Goal: Task Accomplishment & Management: Complete application form

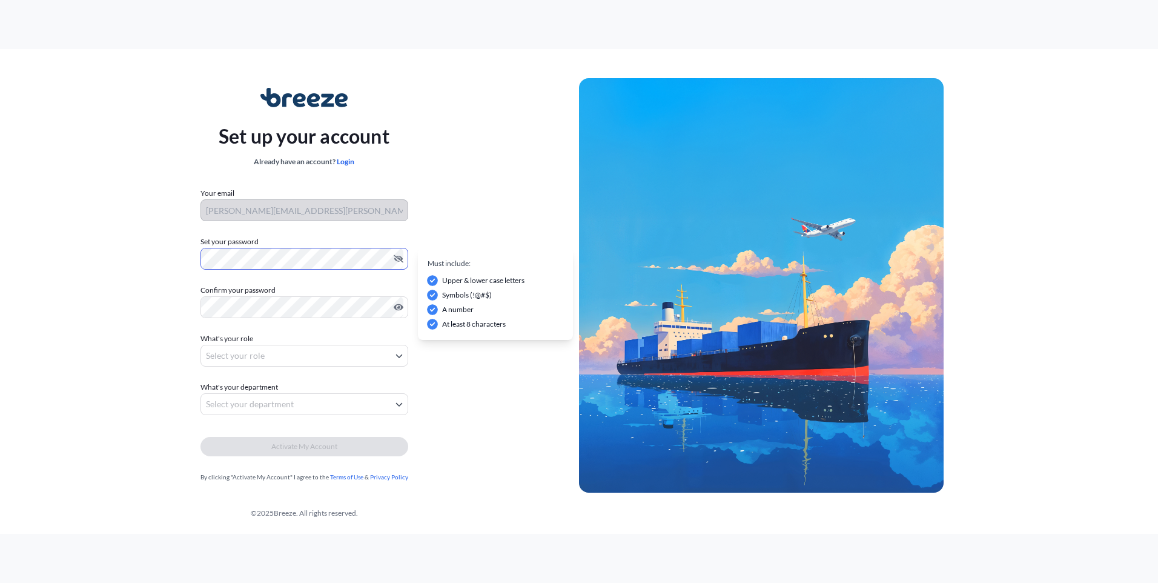
click at [86, 248] on div "Set up your account Already have an account? Login Your email [PERSON_NAME][EMA…" at bounding box center [304, 285] width 550 height 443
click at [306, 352] on body "Set up your account Already have an account? Login Your email [PERSON_NAME][EMA…" at bounding box center [579, 291] width 1158 height 583
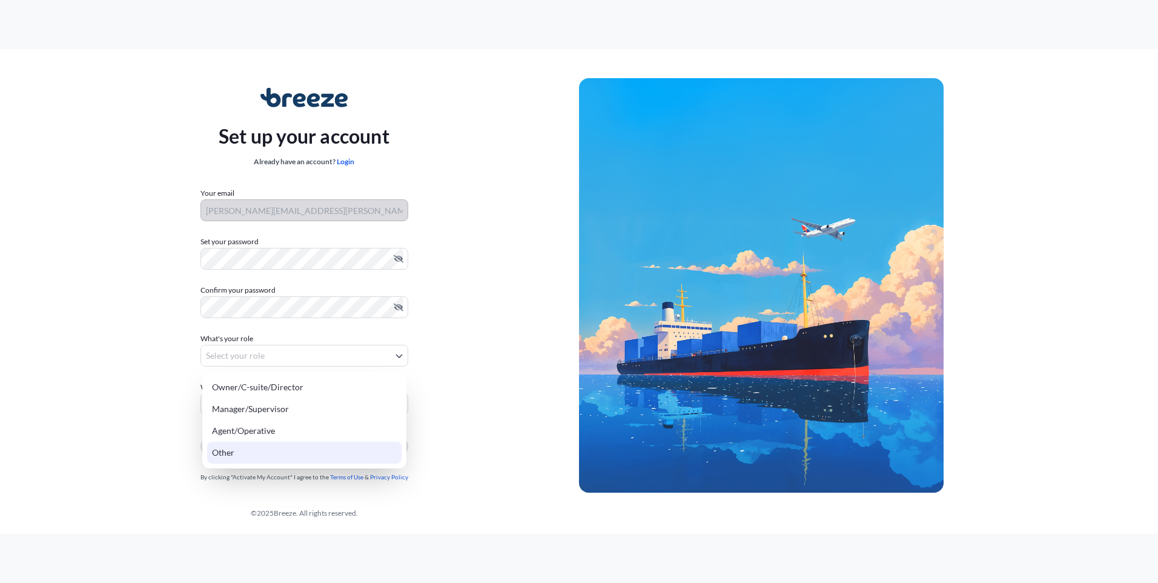
click at [282, 444] on div "Other" at bounding box center [304, 452] width 194 height 22
select select "other"
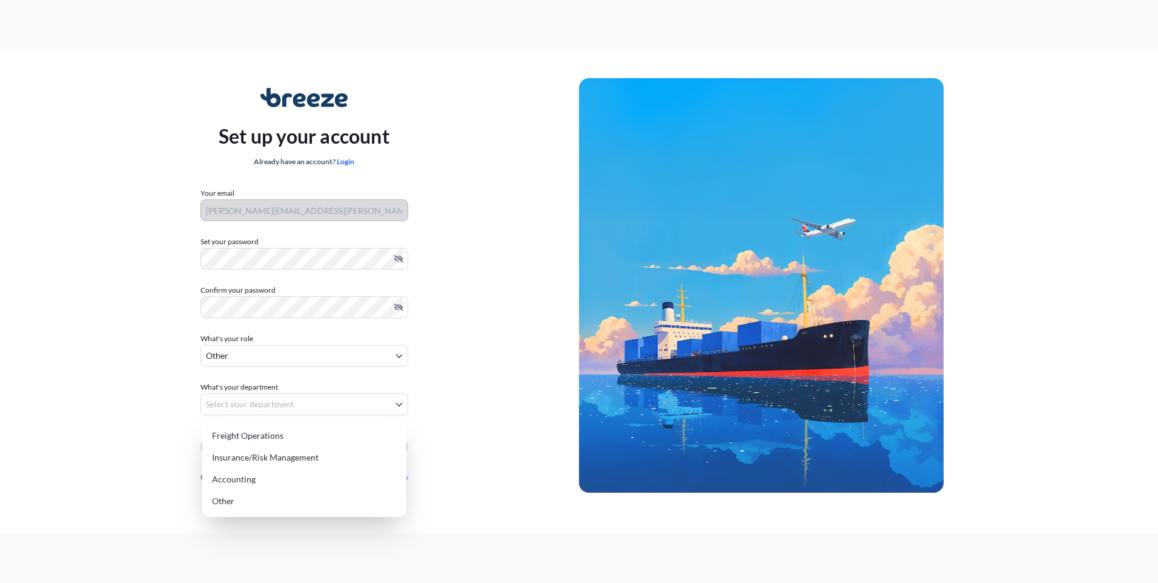
click at [286, 407] on body "Set up your account Already have an account? Login Your email [PERSON_NAME][EMA…" at bounding box center [579, 291] width 1158 height 583
click at [268, 441] on div "Freight Operations" at bounding box center [304, 435] width 194 height 22
select select "freight operations"
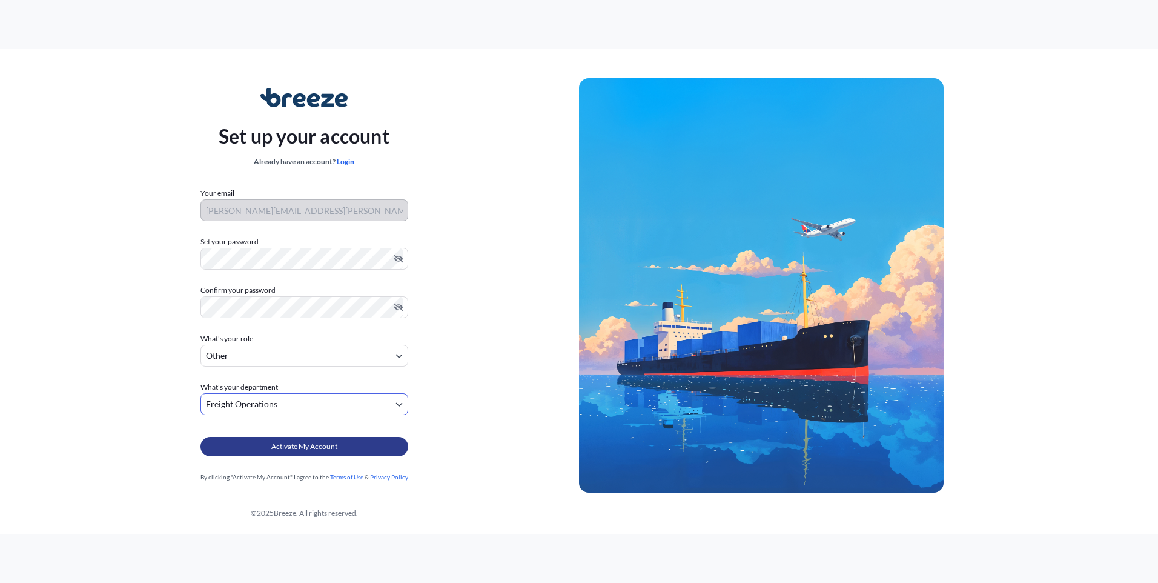
click at [285, 446] on span "Activate My Account" at bounding box center [304, 446] width 66 height 12
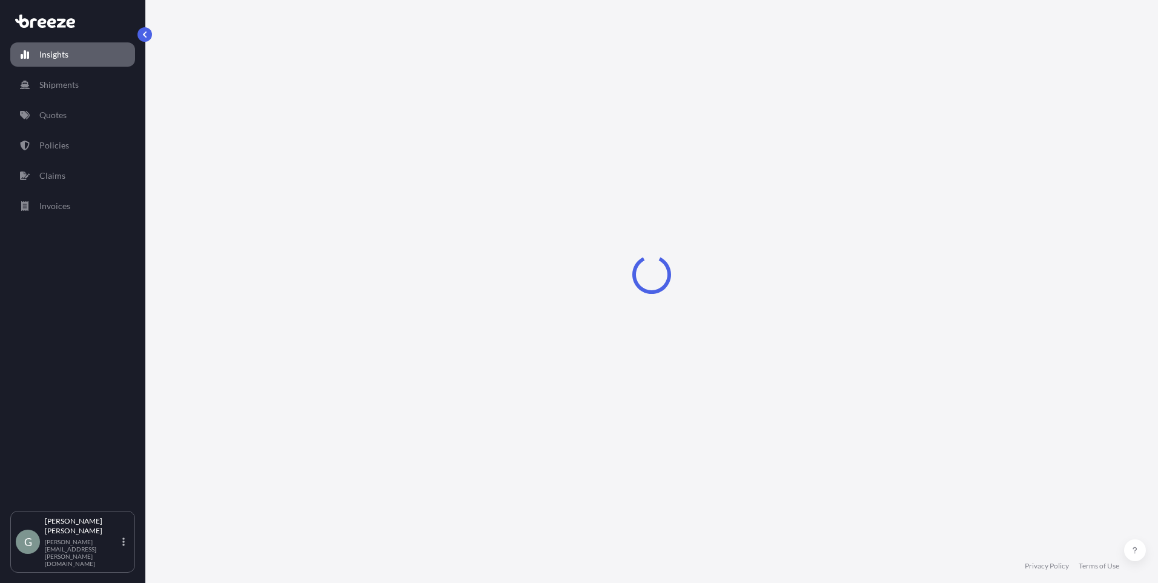
select select "2025"
